Goal: Find specific page/section: Find specific page/section

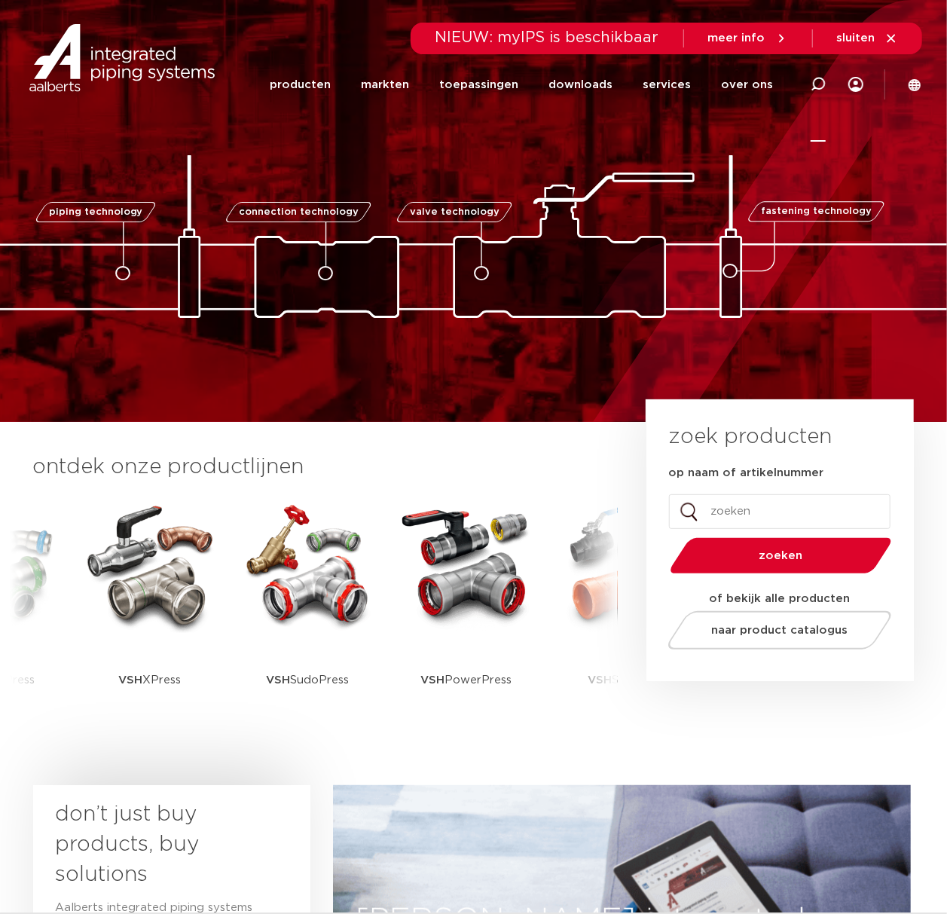
click at [818, 81] on icon at bounding box center [818, 84] width 15 height 15
paste input "R2708G"
type input "R2708G"
click button "Zoeken" at bounding box center [0, 0] width 0 height 0
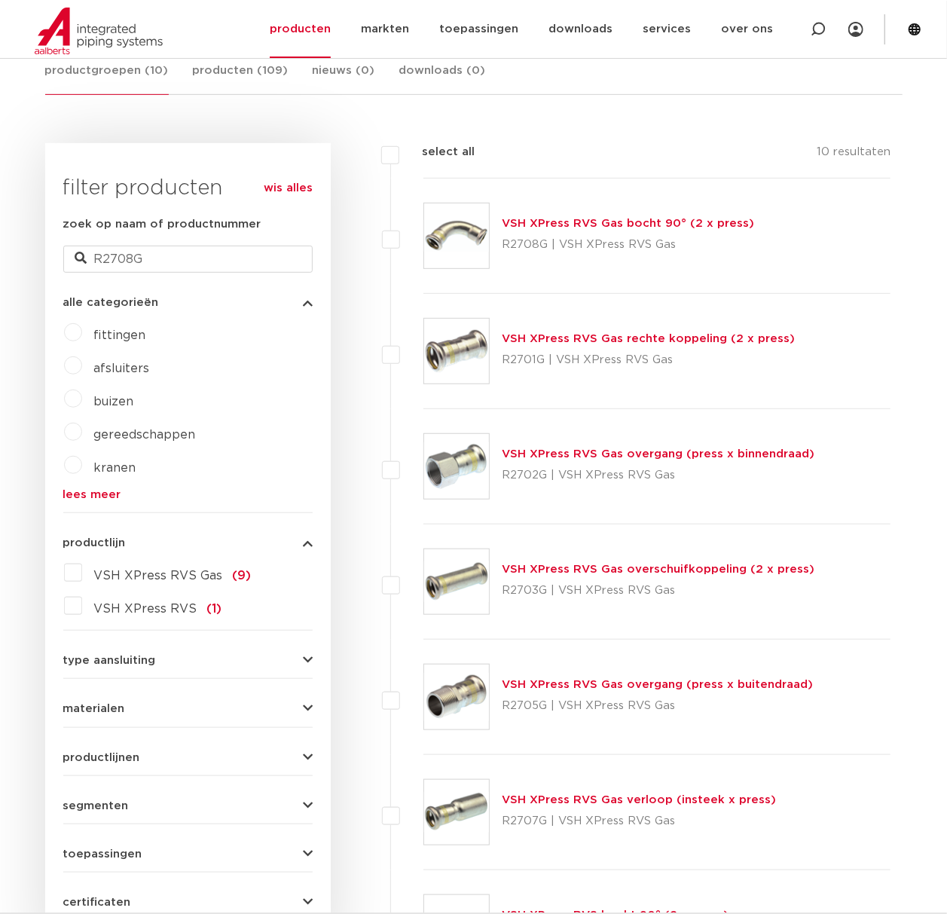
click at [444, 227] on img at bounding box center [456, 235] width 65 height 65
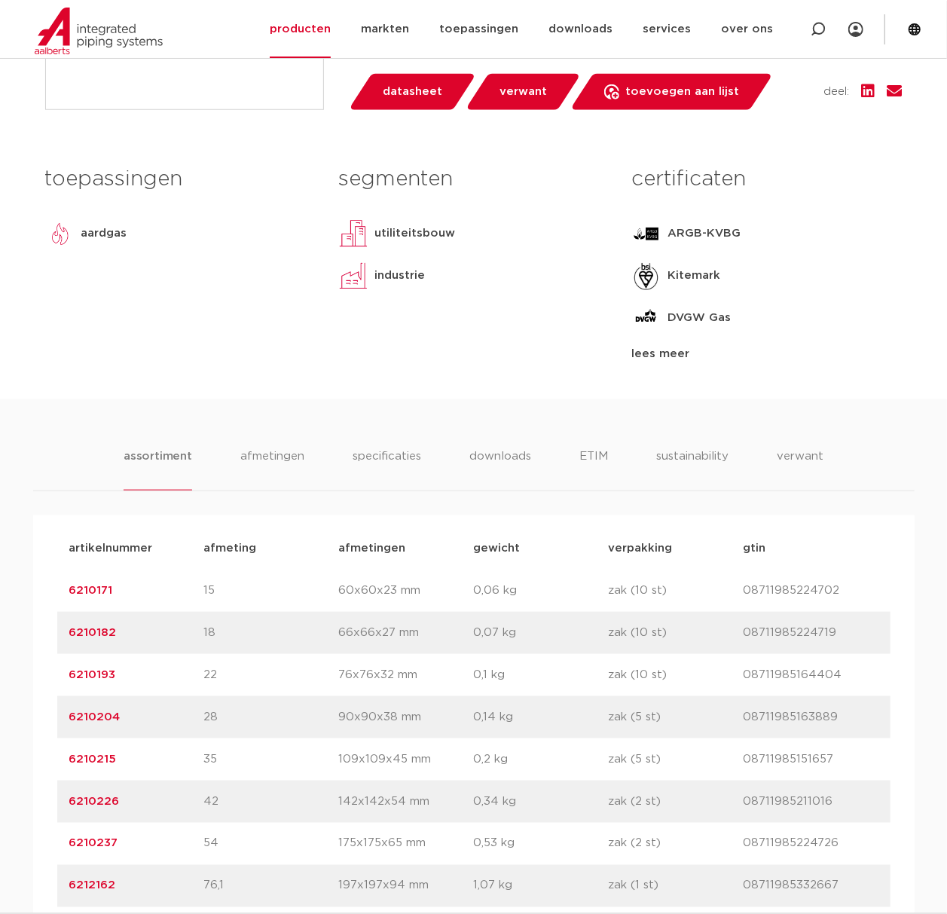
scroll to position [803, 0]
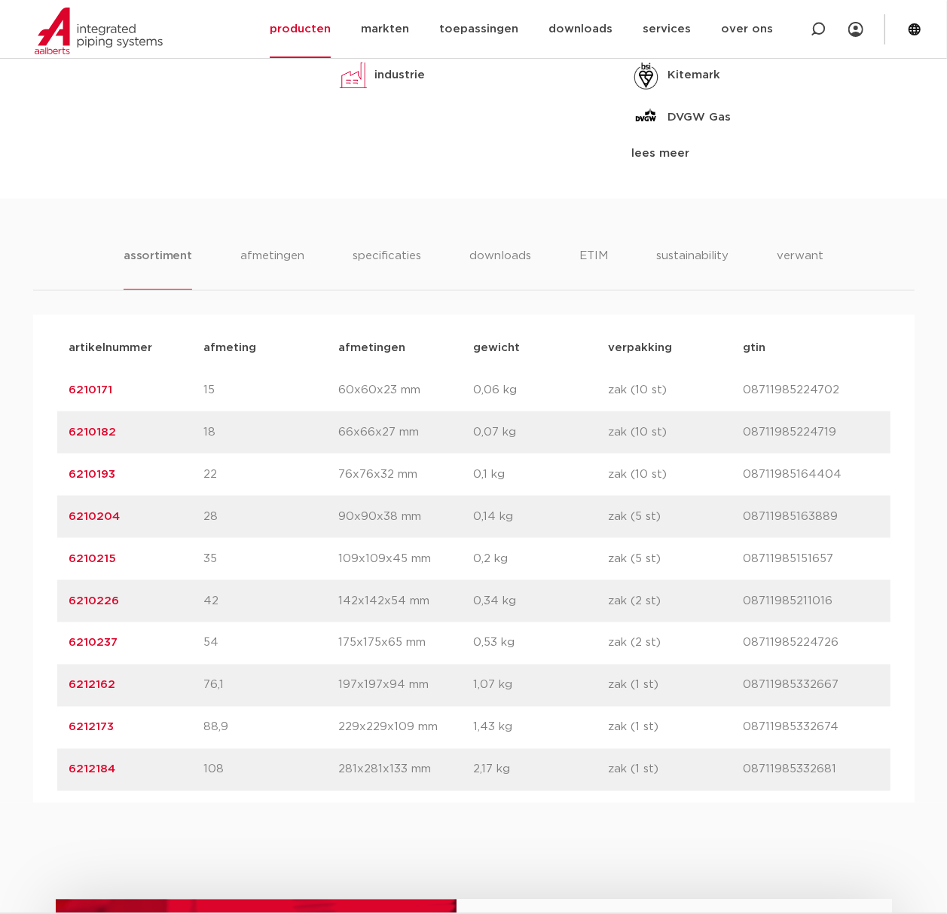
drag, startPoint x: 182, startPoint y: 604, endPoint x: 57, endPoint y: 601, distance: 124.3
click at [57, 580] on div "artikelnummer 6210215 afmeting 35 afmetingen 109x109x45 mm gewicht 0,2 kg verpa…" at bounding box center [473, 559] width 833 height 42
copy link "6210215"
drag, startPoint x: 101, startPoint y: 603, endPoint x: 102, endPoint y: 594, distance: 9.2
click at [101, 568] on p "6210215" at bounding box center [136, 559] width 135 height 18
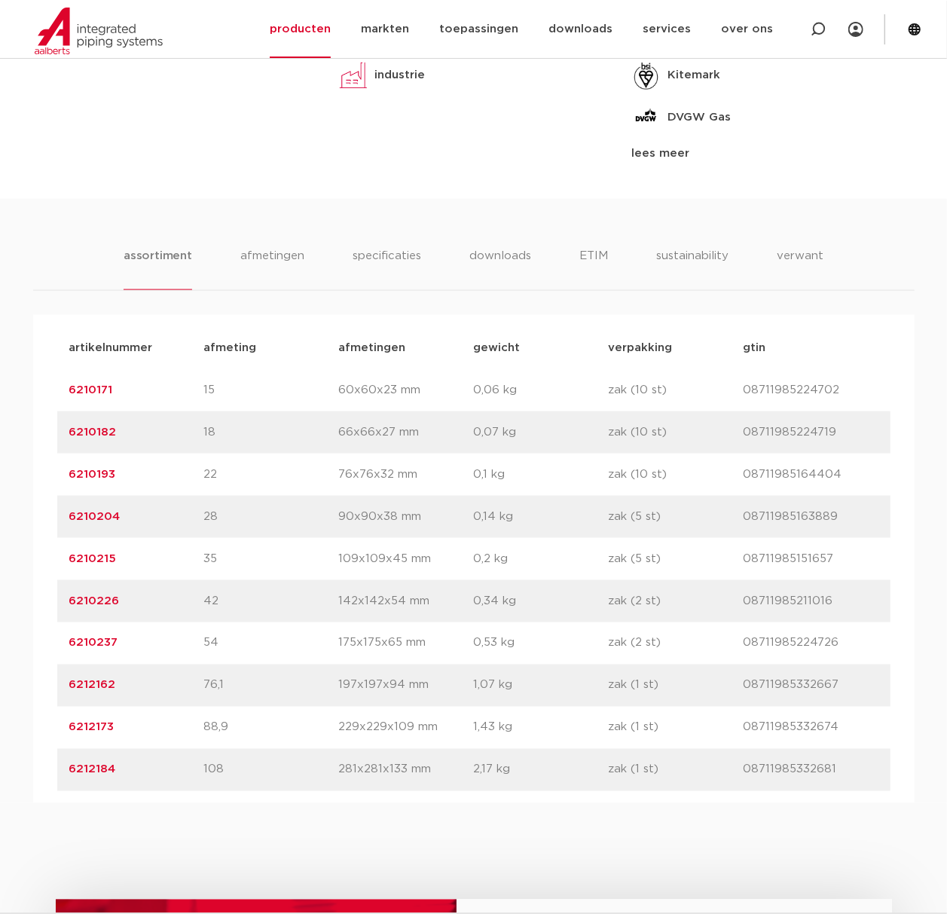
click at [102, 564] on link "6210215" at bounding box center [92, 558] width 47 height 11
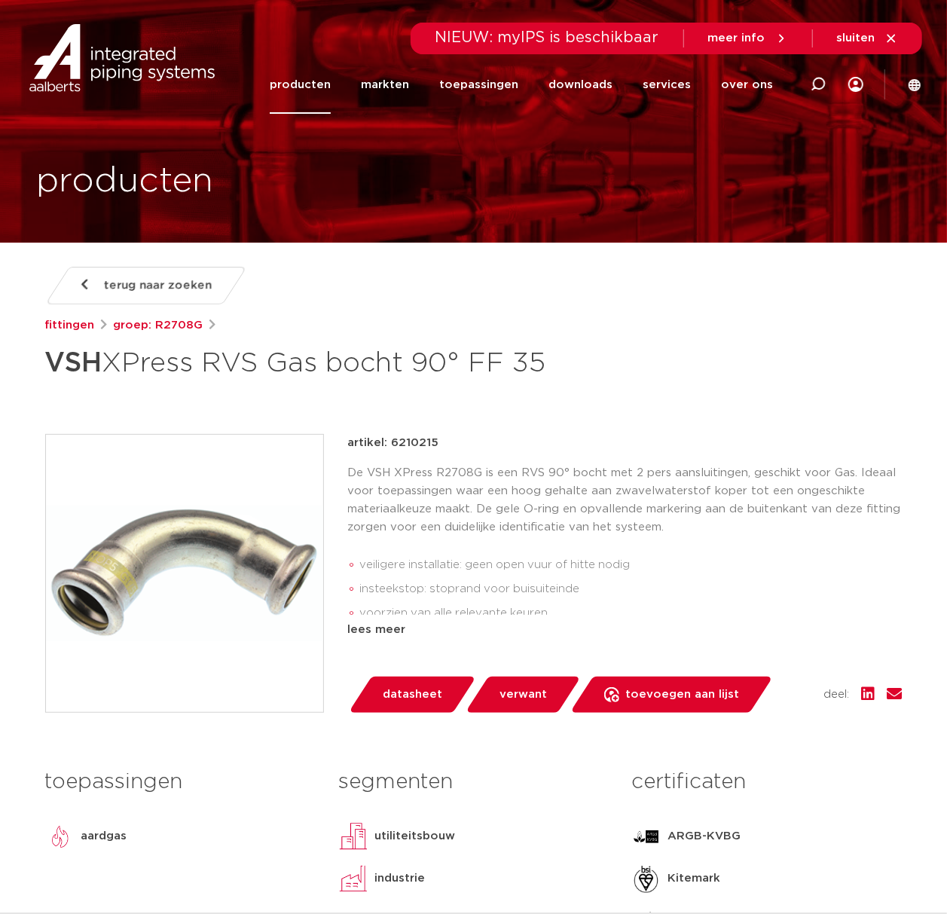
drag, startPoint x: 570, startPoint y: 360, endPoint x: -2, endPoint y: 380, distance: 572.1
copy h1 "VSH XPress RVS Gas bocht 90° FF 35"
click at [380, 460] on div "artikel: 6210215 De VSH XPress R2708G is een RVS 90° bocht met 2 pers aansluiti…" at bounding box center [625, 536] width 554 height 205
click at [431, 441] on p "artikel: 6210215" at bounding box center [393, 443] width 91 height 18
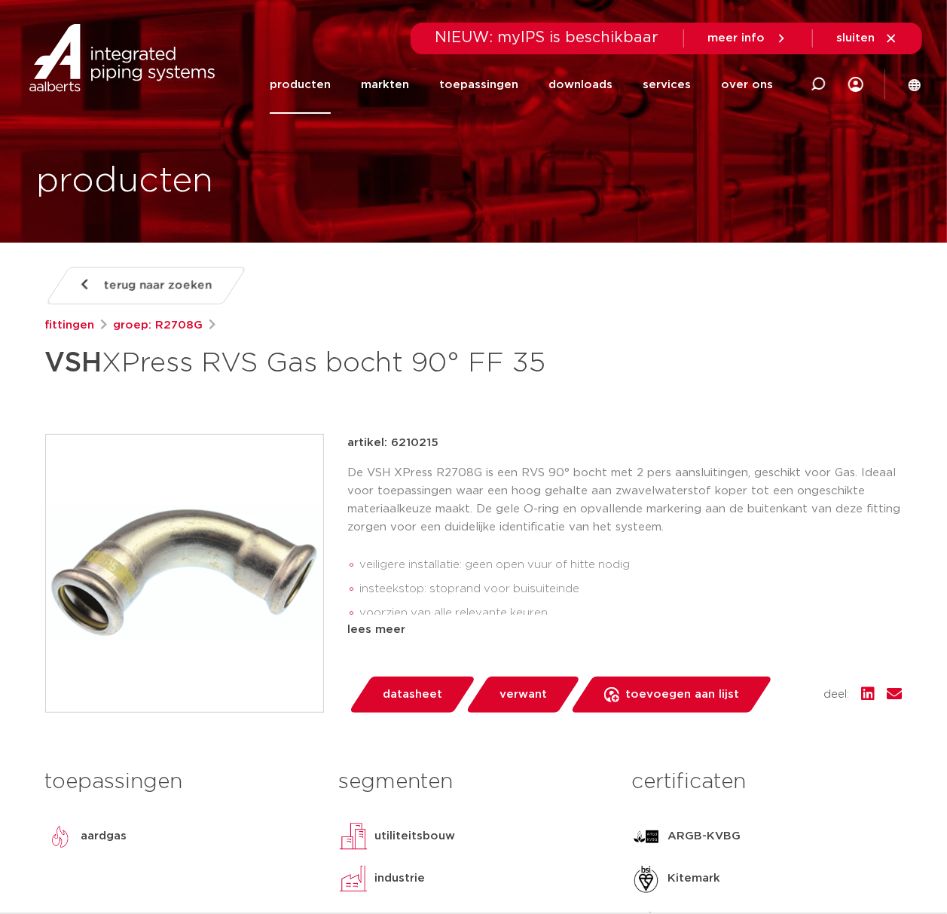
click at [431, 441] on p "artikel: 6210215" at bounding box center [393, 443] width 91 height 18
copy p "6210215"
click at [908, 83] on icon at bounding box center [915, 85] width 14 height 14
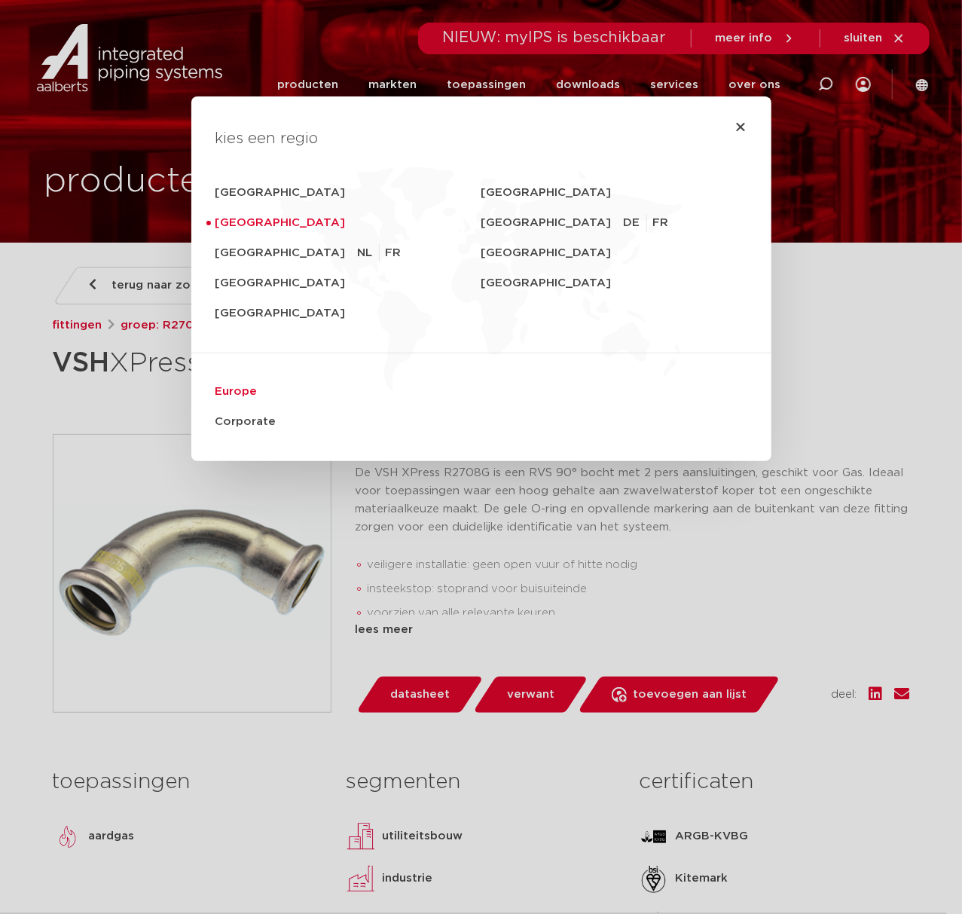
click at [249, 389] on link "Europe" at bounding box center [481, 392] width 532 height 30
